Goal: Task Accomplishment & Management: Manage account settings

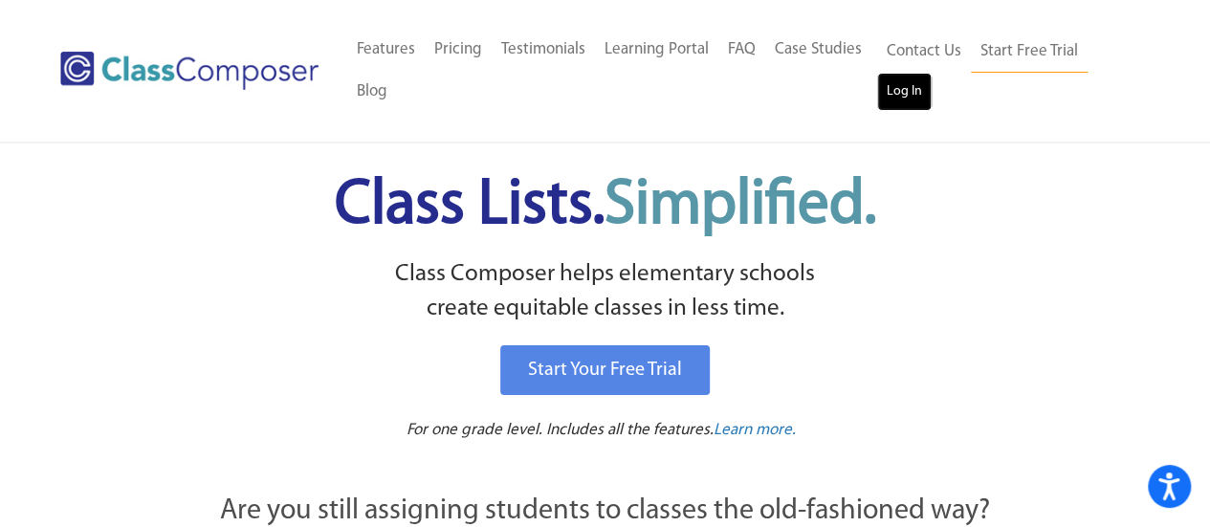
click at [915, 79] on link "Log In" at bounding box center [904, 92] width 54 height 38
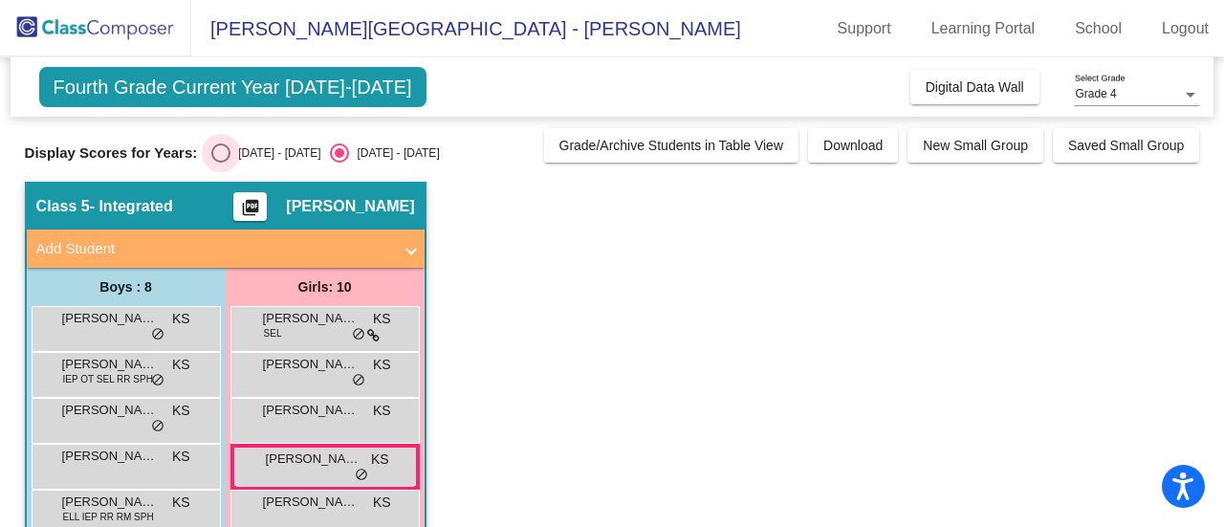
click at [218, 152] on div "Select an option" at bounding box center [220, 152] width 19 height 19
click at [220, 163] on input "[DATE] - [DATE]" at bounding box center [220, 163] width 1 height 1
radio input "true"
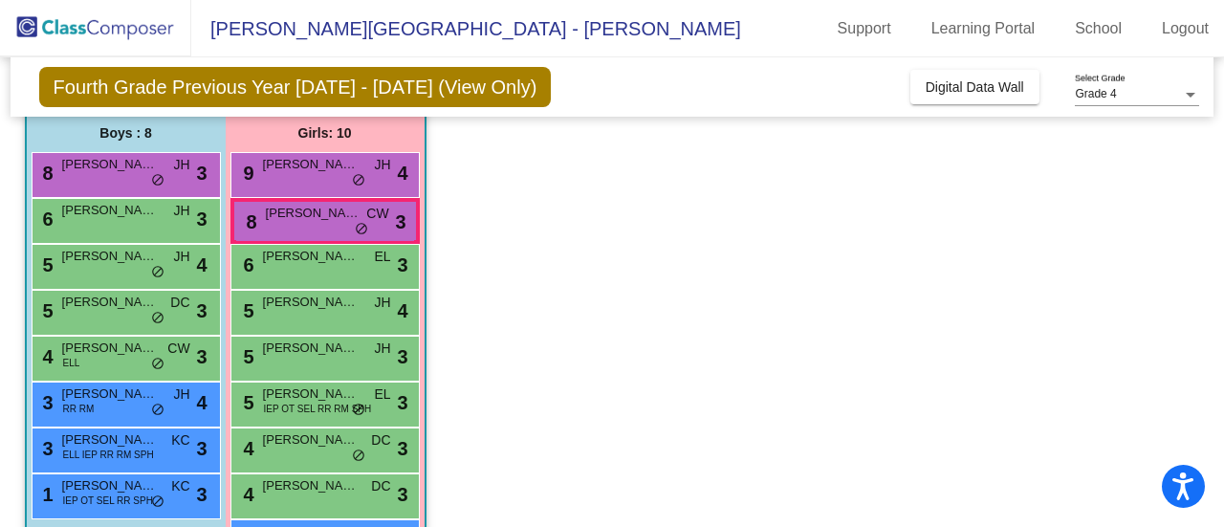
scroll to position [157, 0]
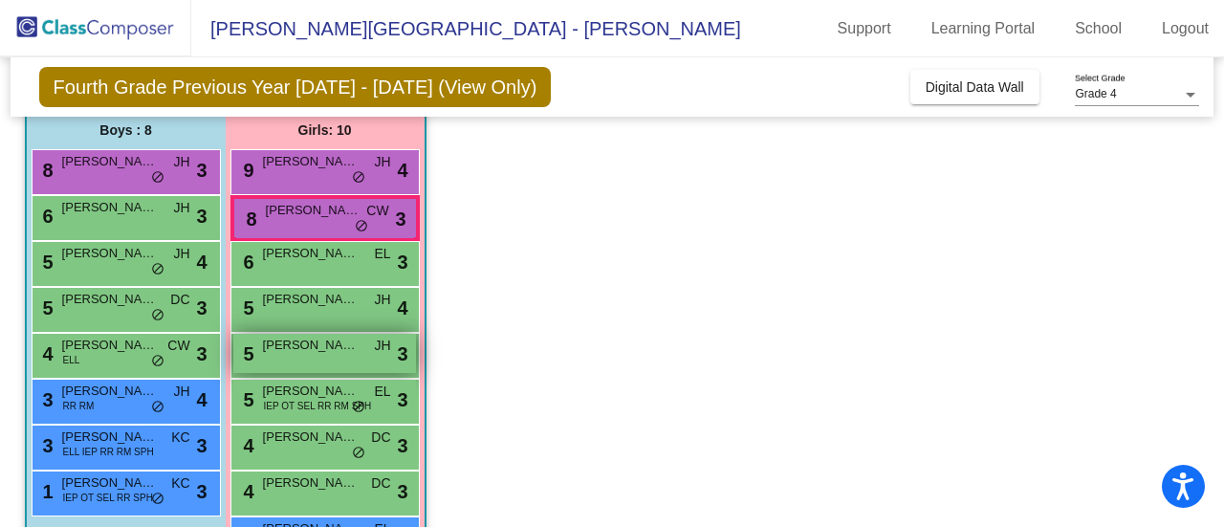
click at [330, 352] on span "[PERSON_NAME]" at bounding box center [311, 345] width 96 height 19
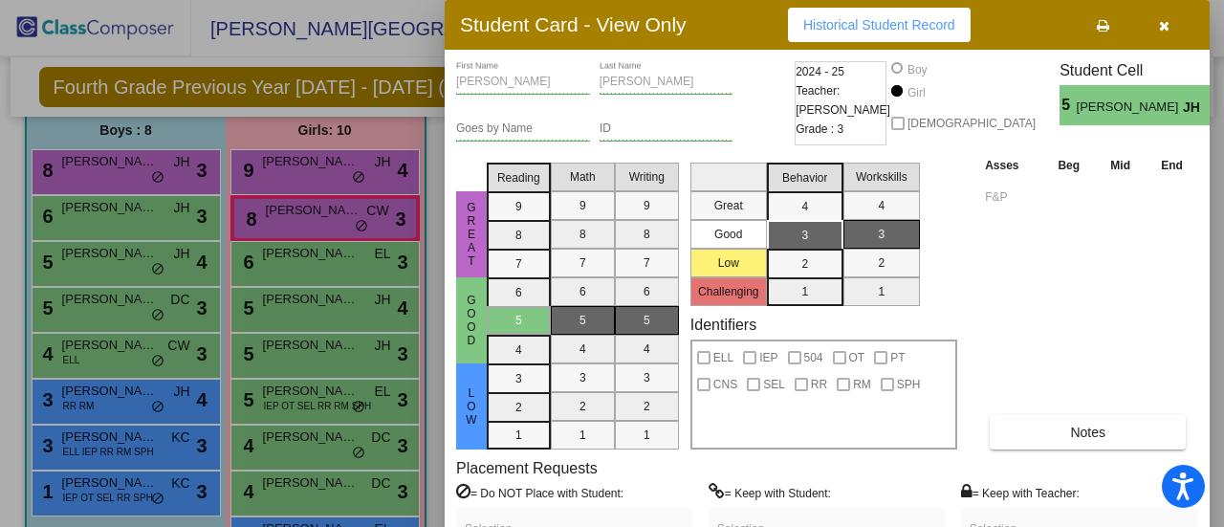
click at [1168, 23] on button "button" at bounding box center [1163, 25] width 61 height 34
